Goal: Task Accomplishment & Management: Use online tool/utility

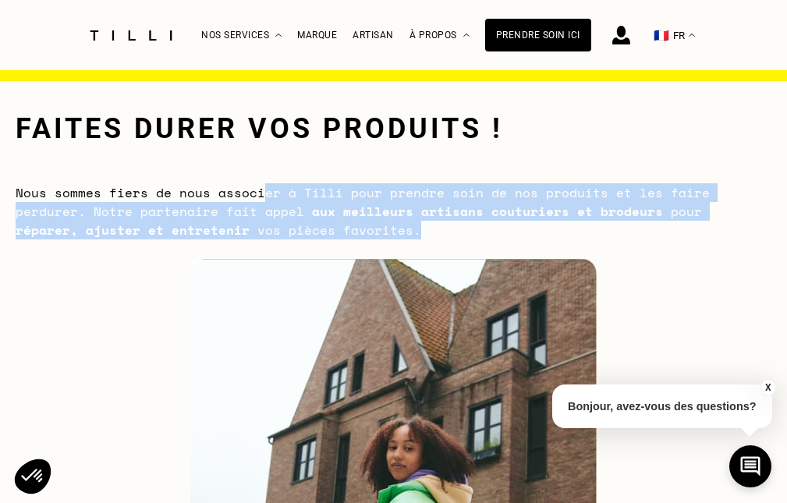
drag, startPoint x: 259, startPoint y: 183, endPoint x: 674, endPoint y: 232, distance: 418.0
click at [674, 232] on div "Faites durer vos produits ! Nous sommes fiers de nous associer à Tilli pour pre…" at bounding box center [394, 175] width 756 height 127
click at [674, 232] on div "Nous sommes fiers de nous associer à Tilli pour prendre soin de nos produits et…" at bounding box center [394, 211] width 756 height 56
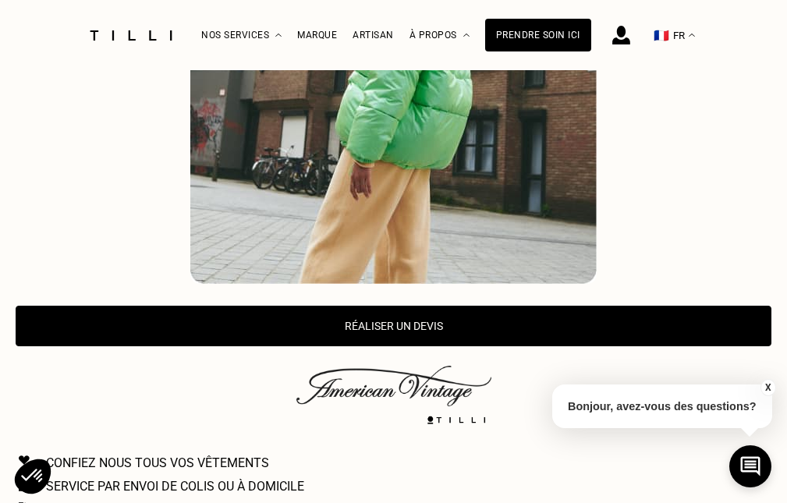
scroll to position [546, 0]
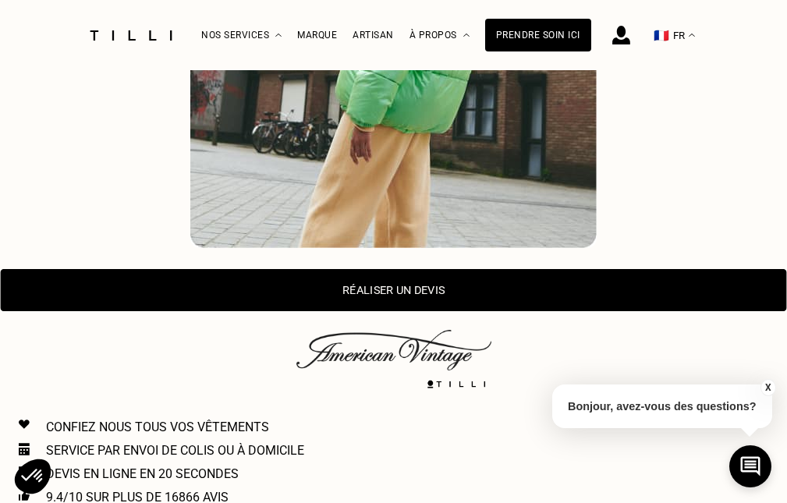
click at [463, 289] on button "Réaliser un devis" at bounding box center [394, 290] width 787 height 42
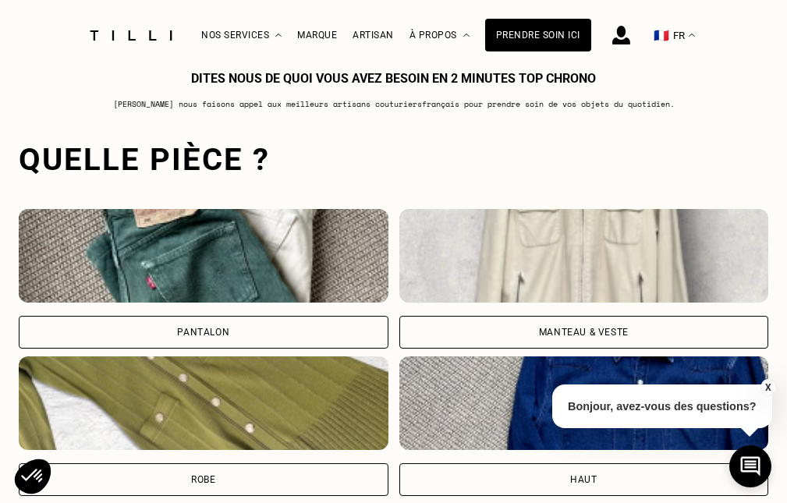
scroll to position [1085, 0]
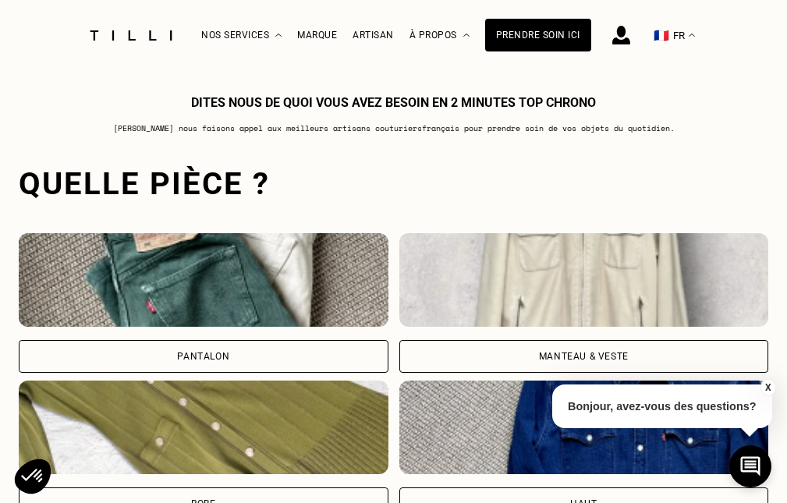
click at [556, 314] on img at bounding box center [585, 280] width 370 height 94
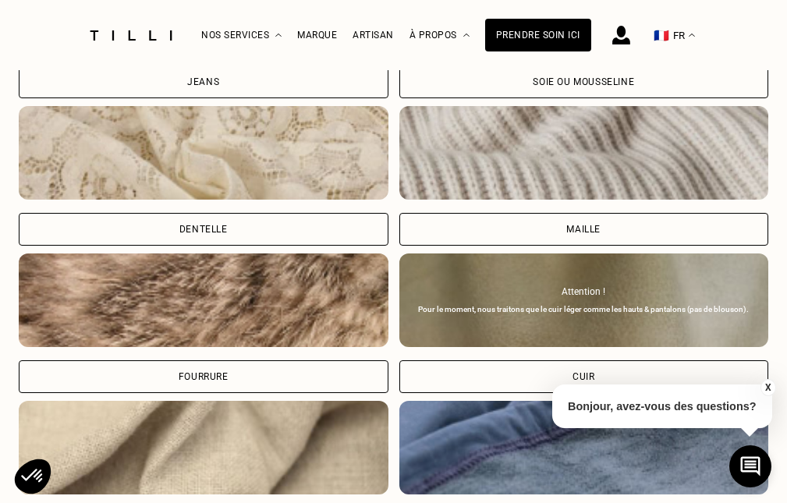
scroll to position [2325, 0]
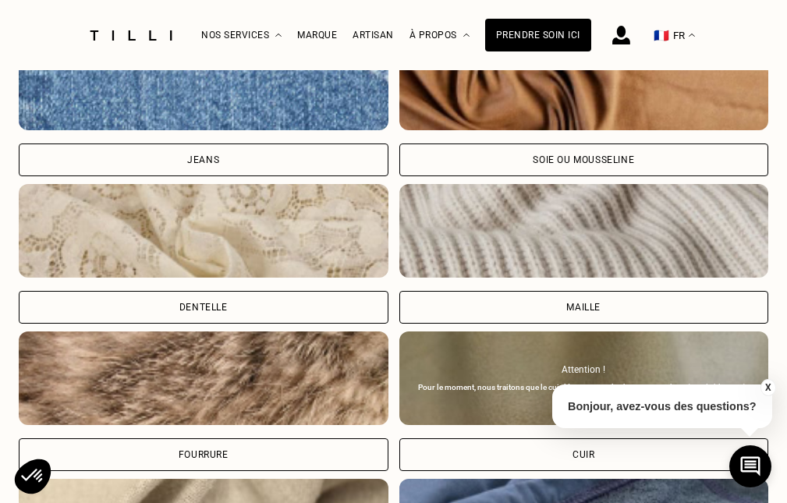
click at [484, 172] on div "Soie ou mousseline" at bounding box center [585, 160] width 370 height 33
select select "FR"
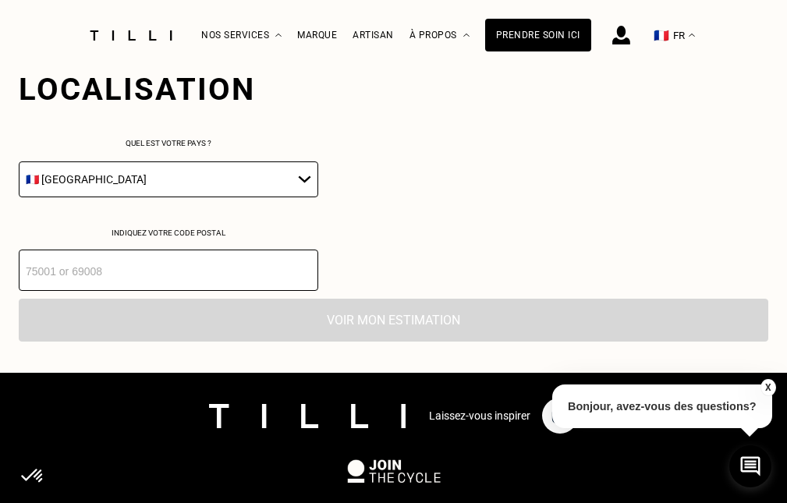
scroll to position [2917, 0]
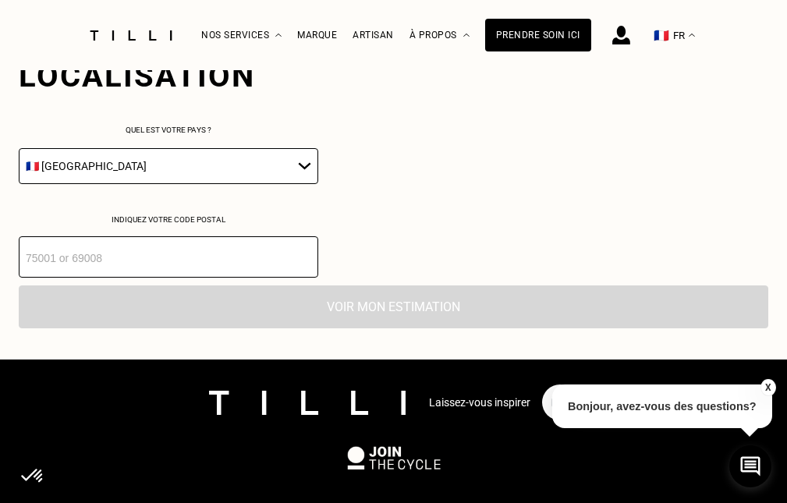
click at [217, 254] on input "number" at bounding box center [169, 256] width 300 height 41
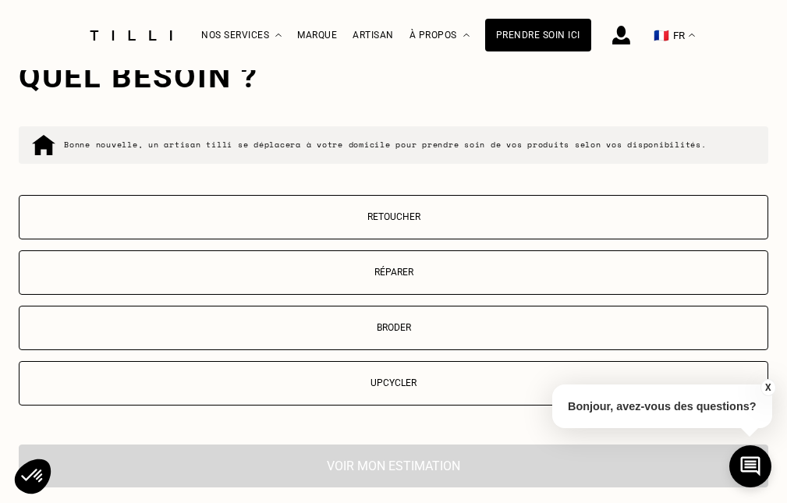
scroll to position [3173, 0]
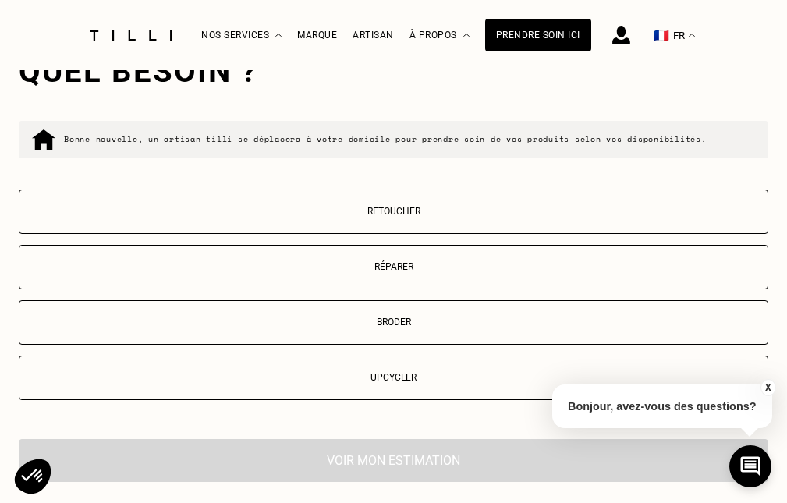
type input "92600"
click at [357, 272] on p "Réparer" at bounding box center [393, 266] width 733 height 11
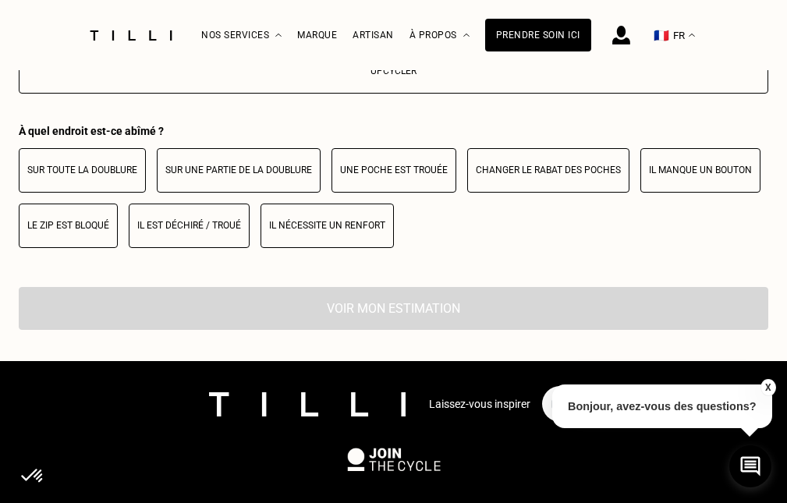
scroll to position [3427, 0]
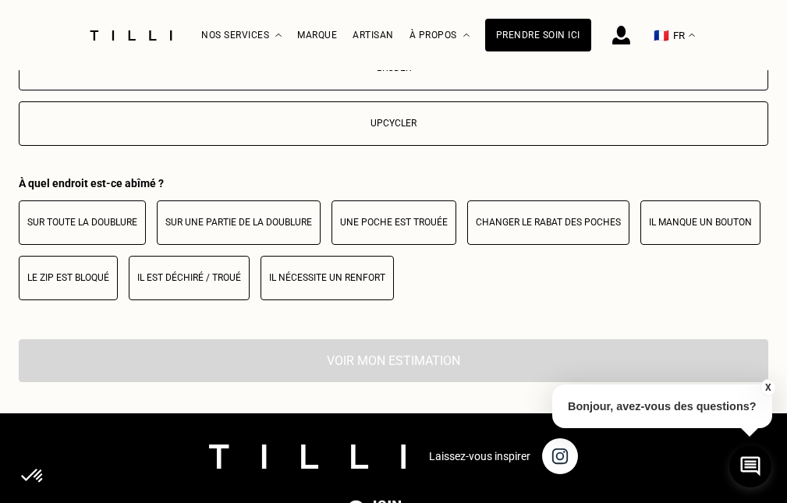
click at [102, 228] on p "Sur toute la doublure" at bounding box center [82, 222] width 110 height 11
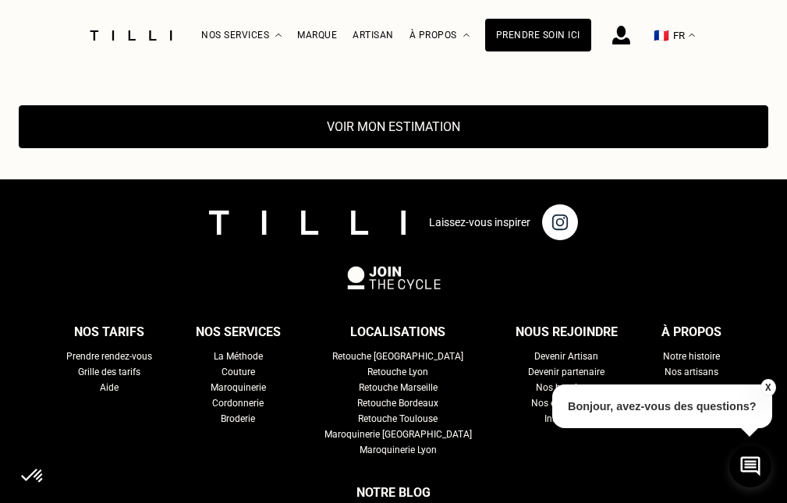
scroll to position [3583, 0]
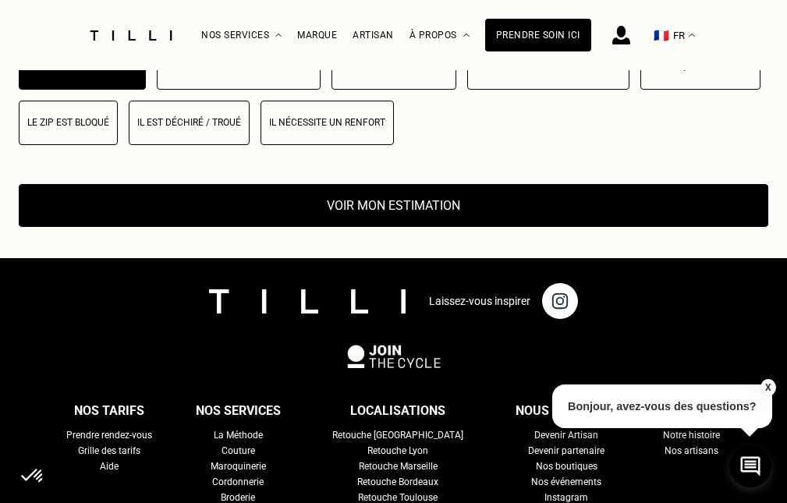
click at [371, 218] on button "Voir mon estimation" at bounding box center [394, 205] width 750 height 43
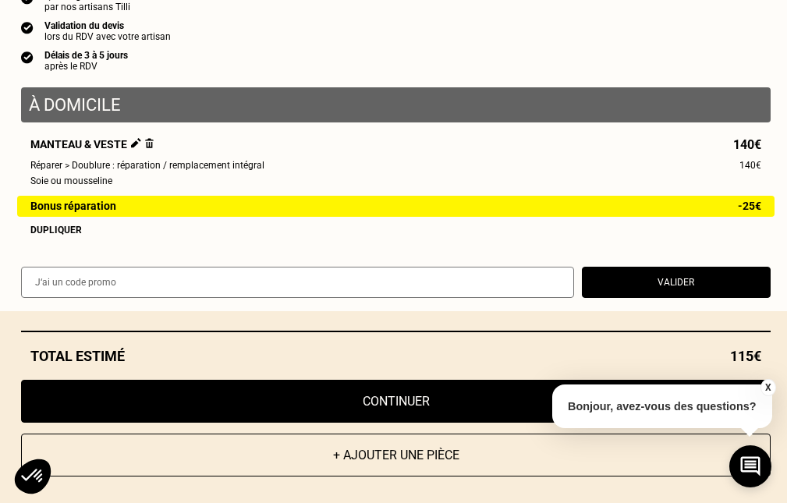
scroll to position [24, 0]
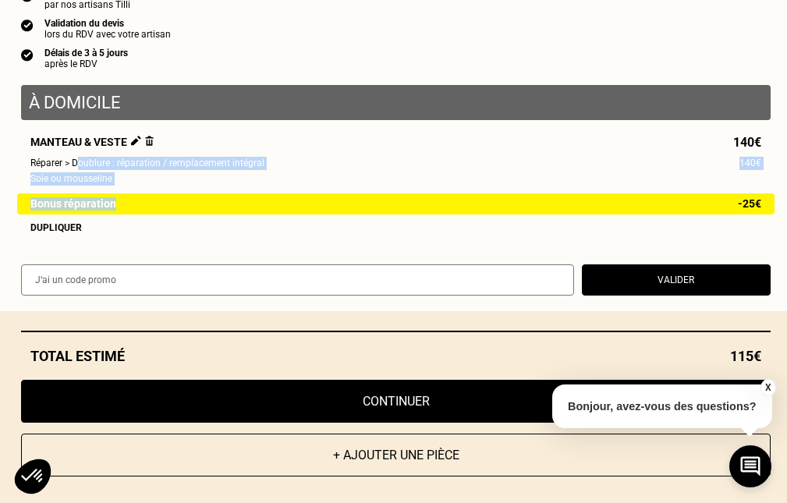
drag, startPoint x: 66, startPoint y: 162, endPoint x: 207, endPoint y: 192, distance: 143.7
click at [205, 191] on div "Manteau & veste 140€ Réparer > Doublure : réparation / remplacement intégral 14…" at bounding box center [396, 185] width 750 height 98
click at [211, 194] on div "Bonus réparation -25€" at bounding box center [396, 204] width 758 height 21
click at [769, 394] on button "X" at bounding box center [768, 387] width 16 height 17
